Goal: Check status: Check status

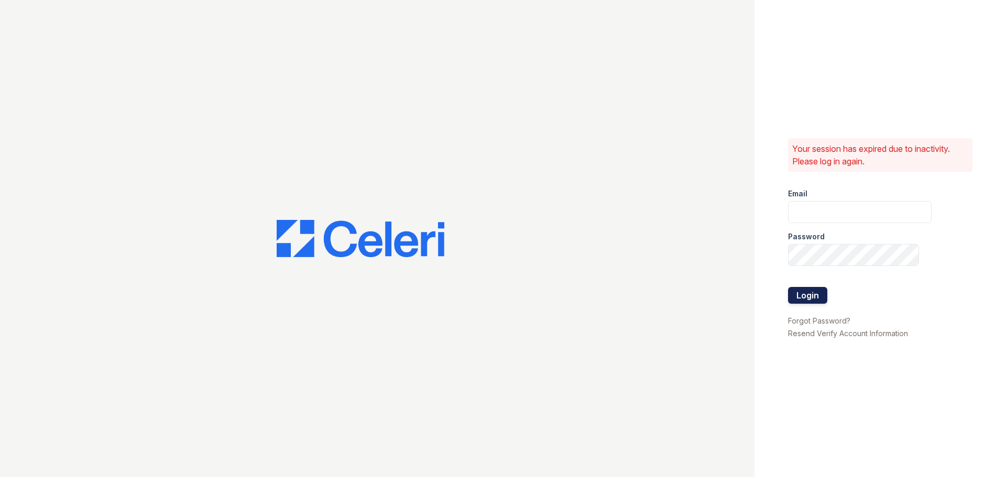
type input "[EMAIL_ADDRESS][DOMAIN_NAME]"
click at [816, 299] on button "Login" at bounding box center [807, 295] width 39 height 17
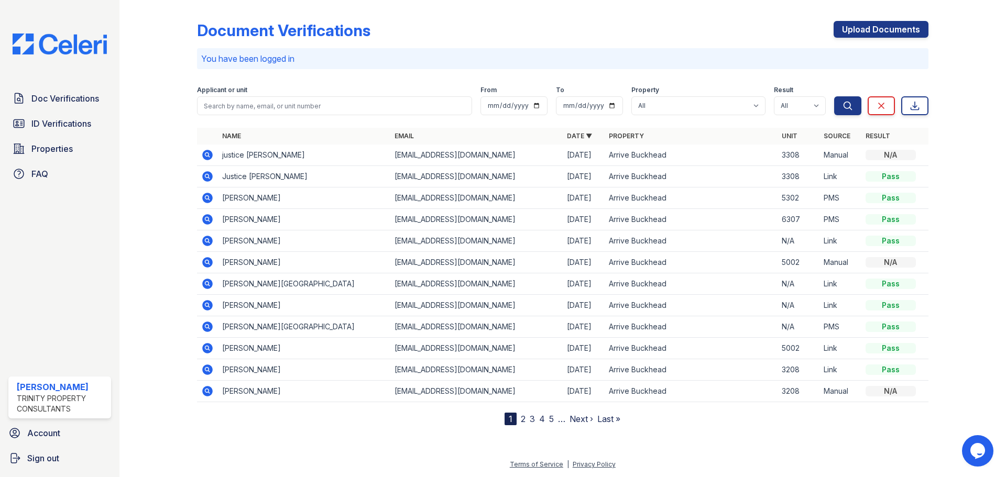
click at [203, 153] on icon at bounding box center [207, 155] width 10 height 10
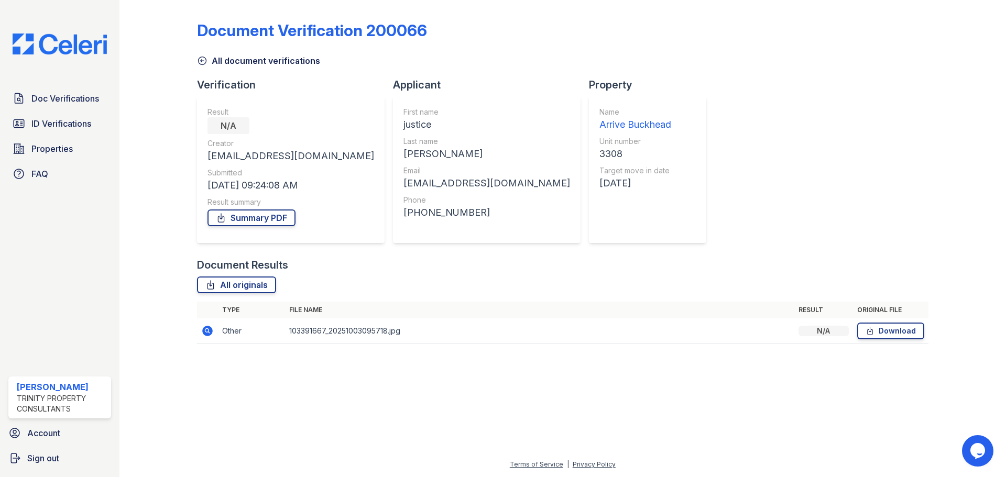
click at [198, 59] on icon at bounding box center [202, 61] width 10 height 10
